Goal: Task Accomplishment & Management: Use online tool/utility

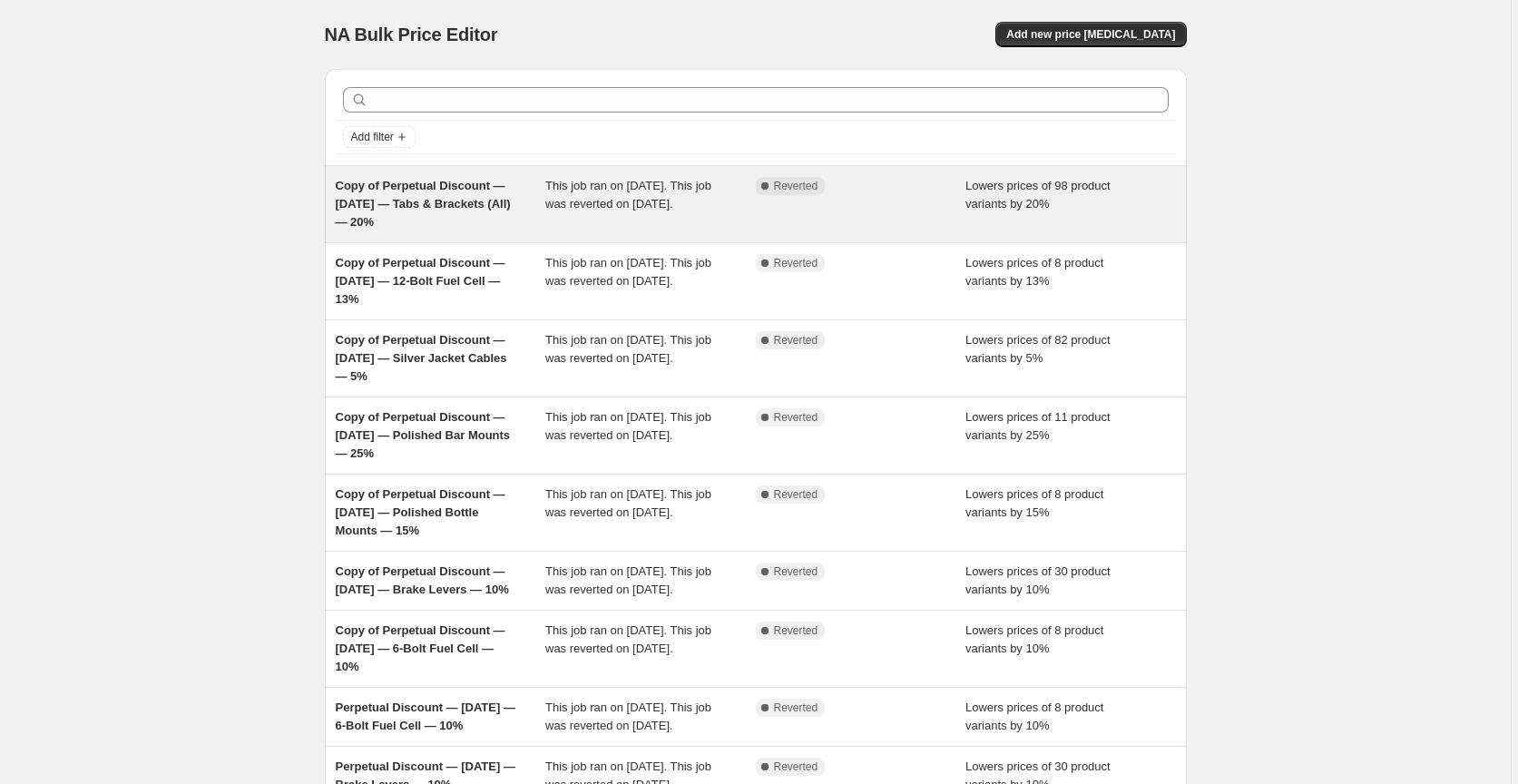
click at [404, 210] on span "Copy of Perpetual Discount — [DATE] — Tabs & Brackets (All) — 20%" at bounding box center [423, 203] width 175 height 50
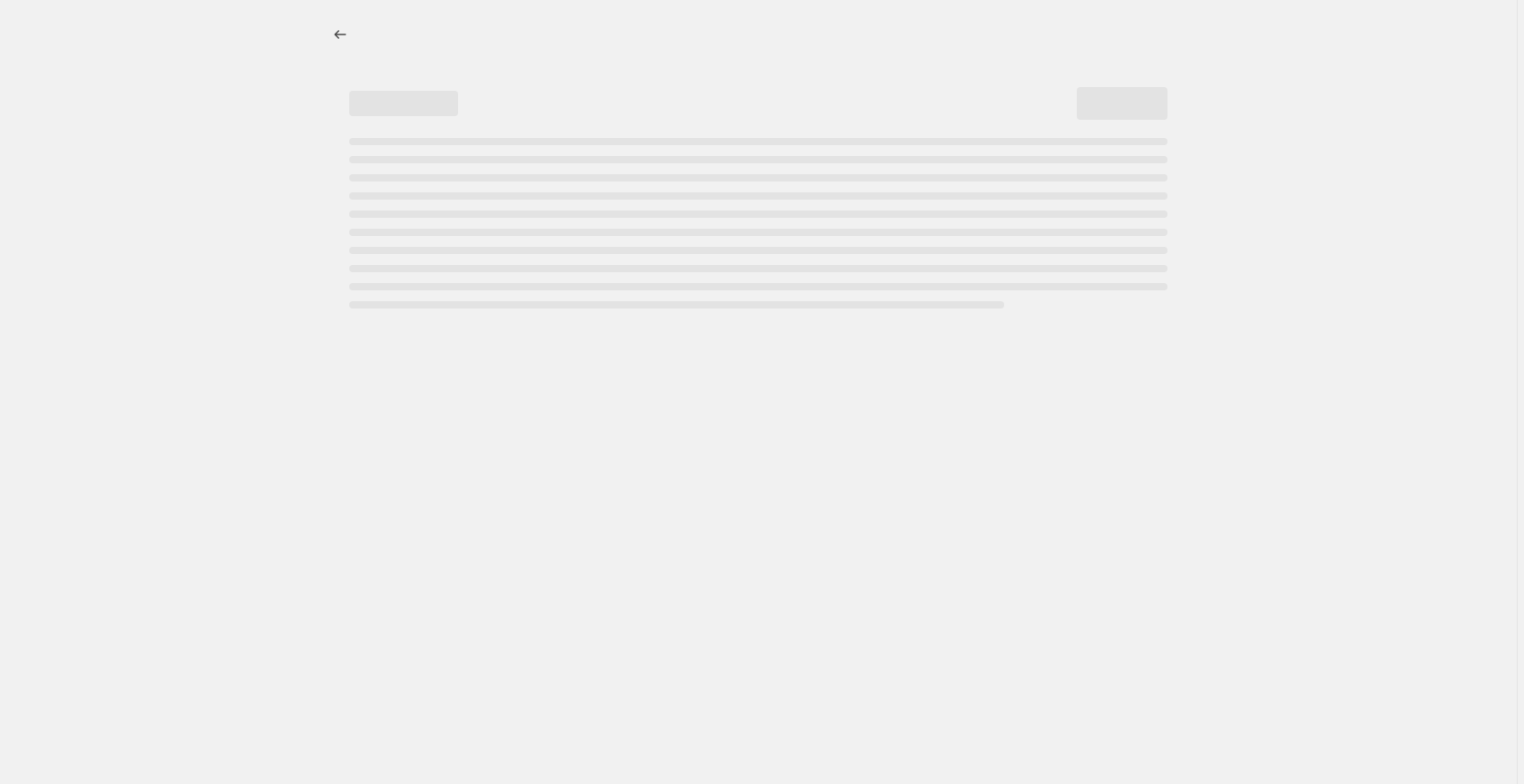
select select "percentage"
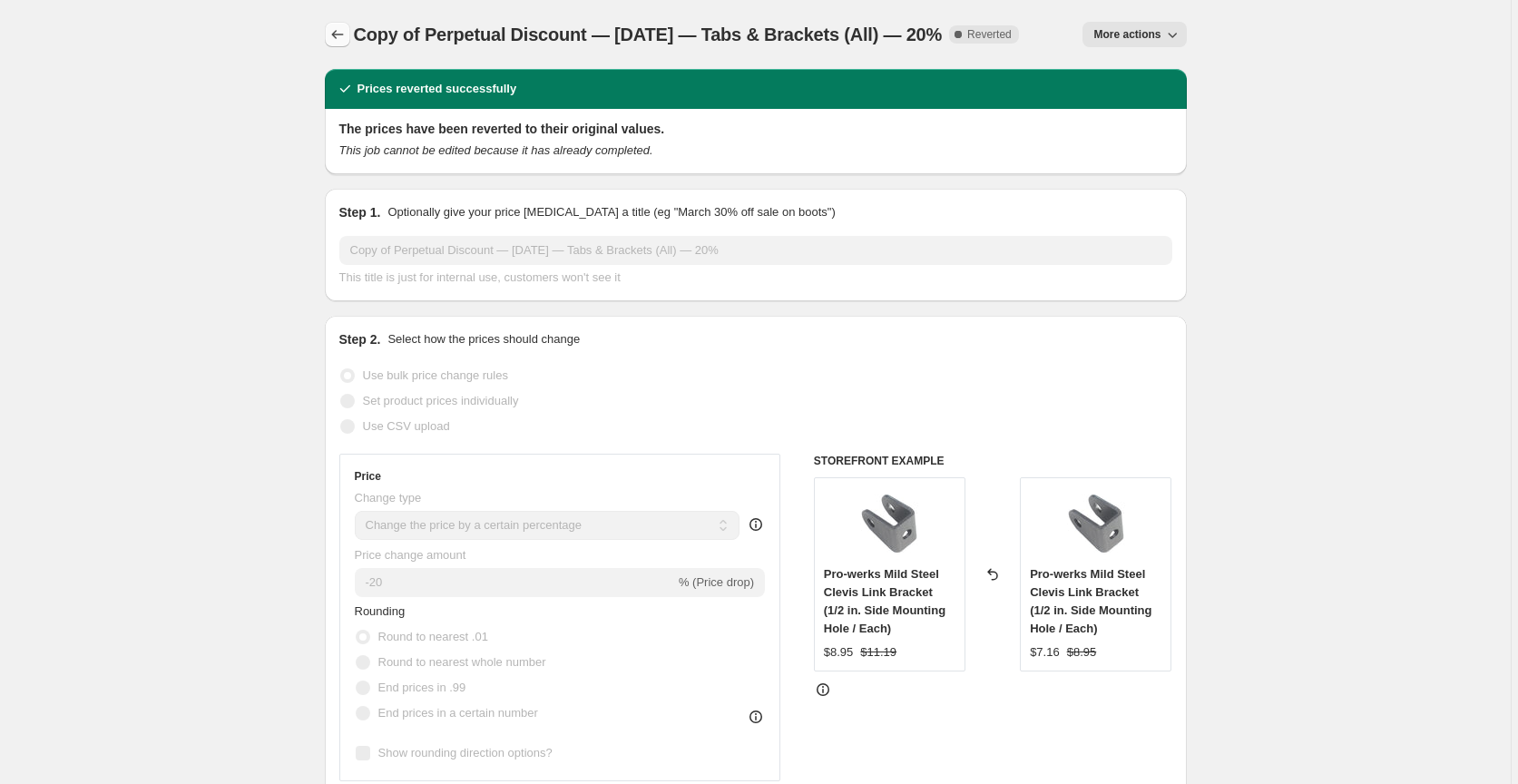
click at [329, 32] on button "Price change jobs" at bounding box center [338, 34] width 25 height 25
